Goal: Information Seeking & Learning: Stay updated

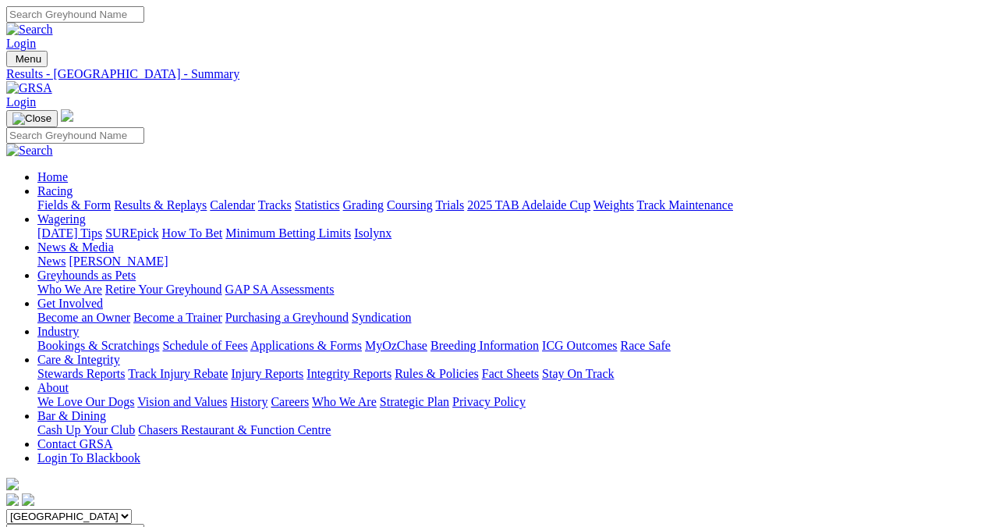
click at [171, 198] on link "Results & Replays" at bounding box center [160, 204] width 93 height 13
click at [39, 198] on link "Fields & Form" at bounding box center [73, 204] width 73 height 13
